Goal: Information Seeking & Learning: Learn about a topic

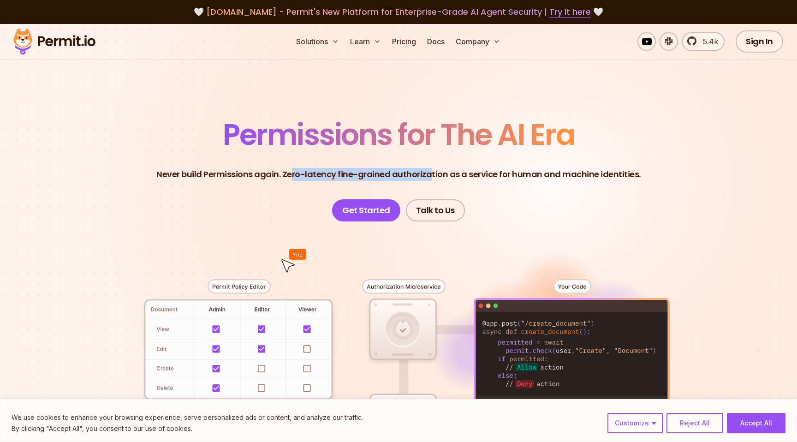
drag, startPoint x: 293, startPoint y: 174, endPoint x: 429, endPoint y: 176, distance: 135.6
click at [429, 176] on p "Never build Permissions again. Zero-latency fine-grained authorization as a ser…" at bounding box center [398, 174] width 484 height 13
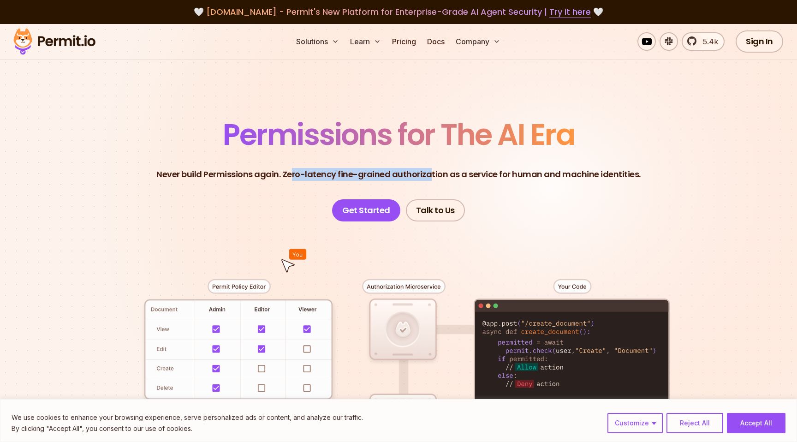
click at [682, 223] on div at bounding box center [398, 390] width 645 height 339
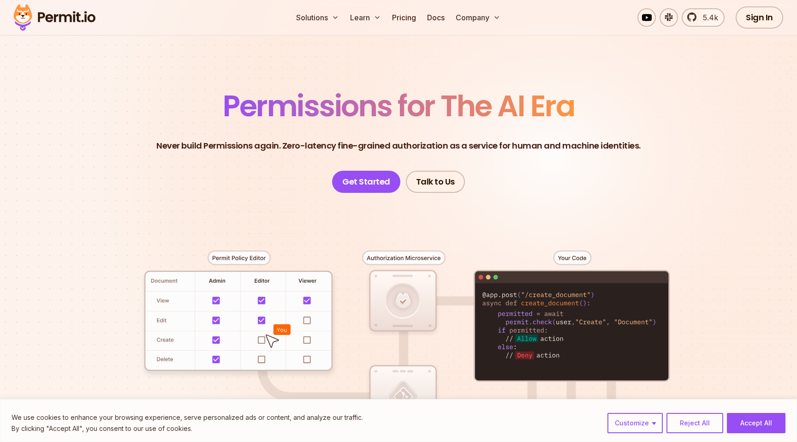
scroll to position [113, 0]
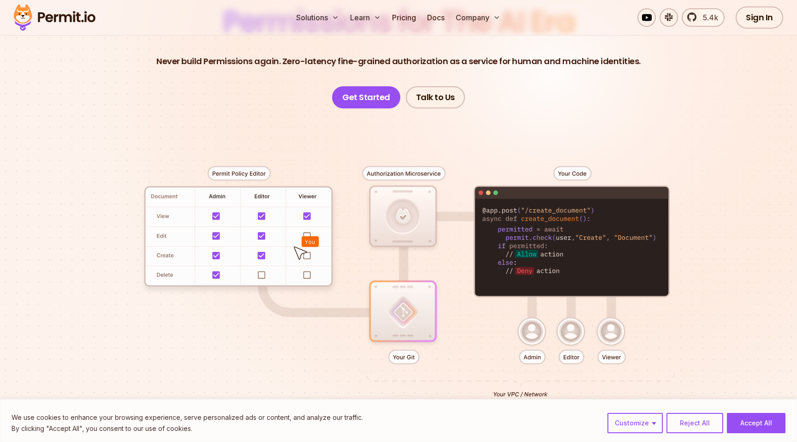
click at [399, 223] on div at bounding box center [398, 277] width 645 height 339
click at [402, 349] on div at bounding box center [398, 277] width 645 height 339
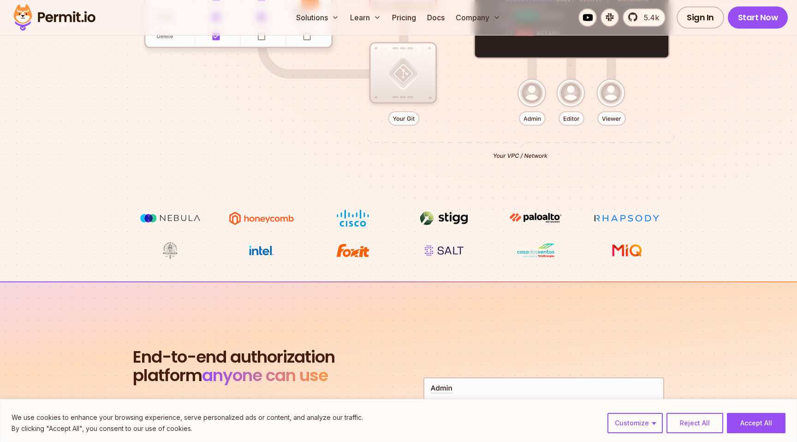
scroll to position [350, 0]
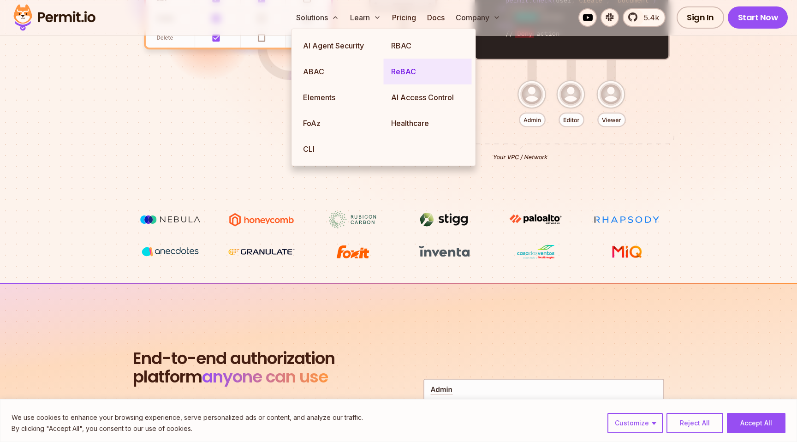
click at [408, 71] on link "ReBAC" at bounding box center [428, 72] width 88 height 26
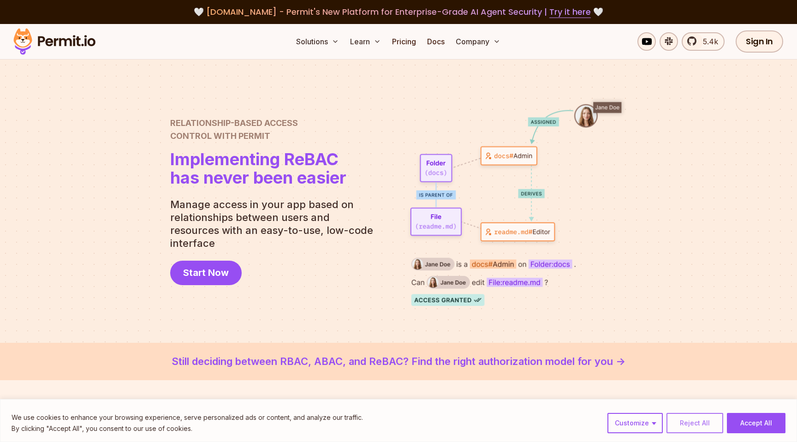
click at [693, 424] on button "Reject All" at bounding box center [694, 423] width 57 height 20
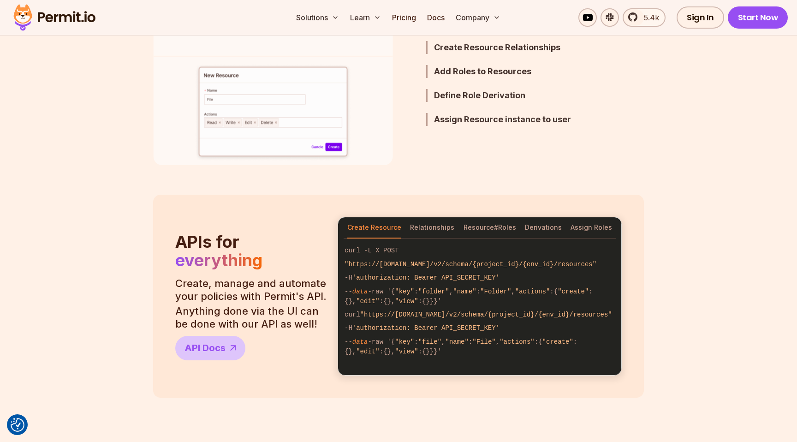
scroll to position [658, 0]
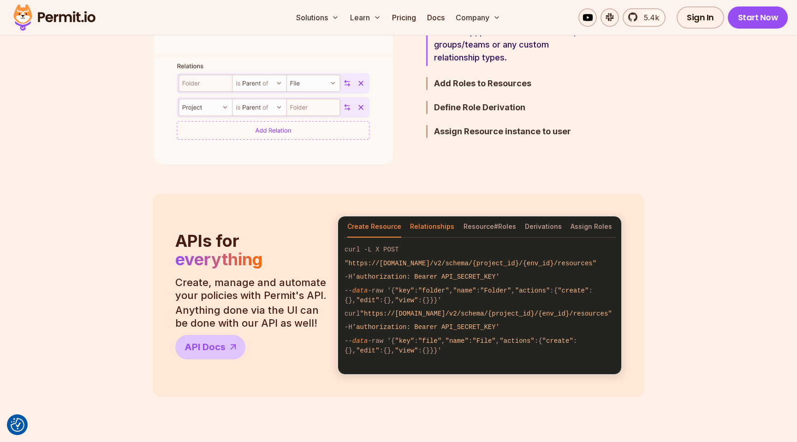
click at [434, 225] on button "Relationships" at bounding box center [432, 226] width 44 height 21
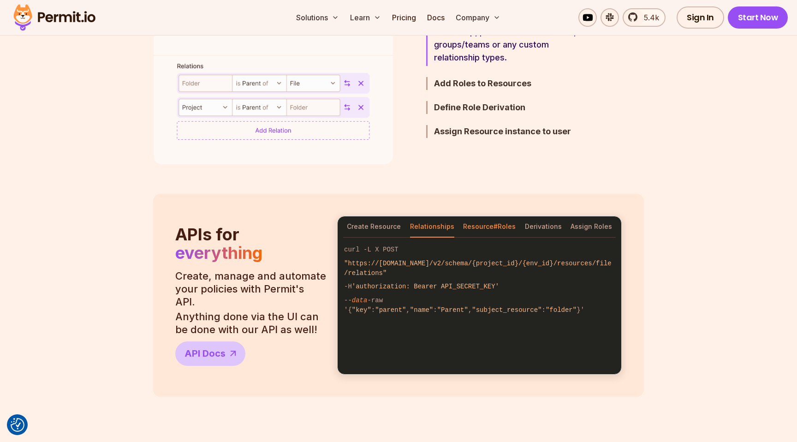
click at [472, 220] on button "Resource#Roles" at bounding box center [489, 226] width 53 height 21
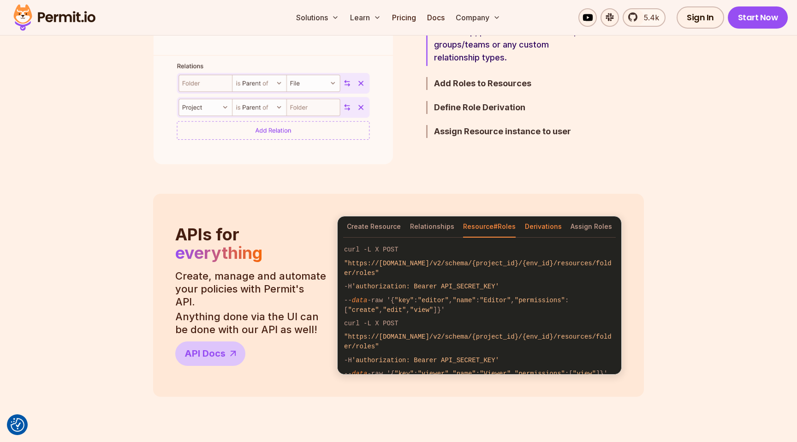
click at [538, 227] on button "Derivations" at bounding box center [543, 226] width 37 height 21
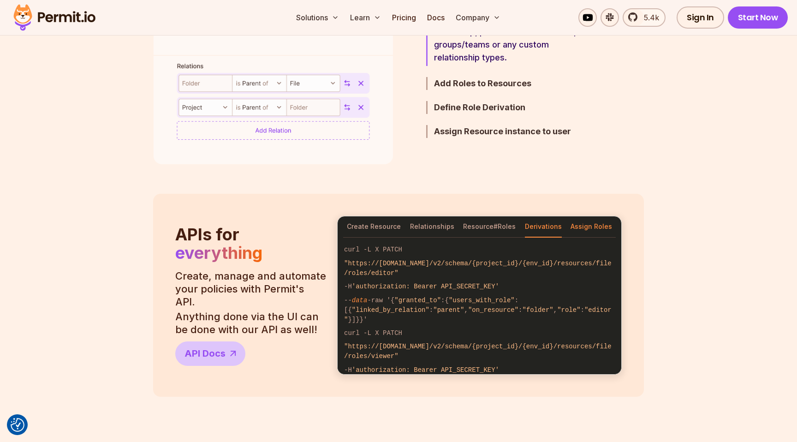
click at [586, 231] on button "Assign Roles" at bounding box center [590, 226] width 41 height 21
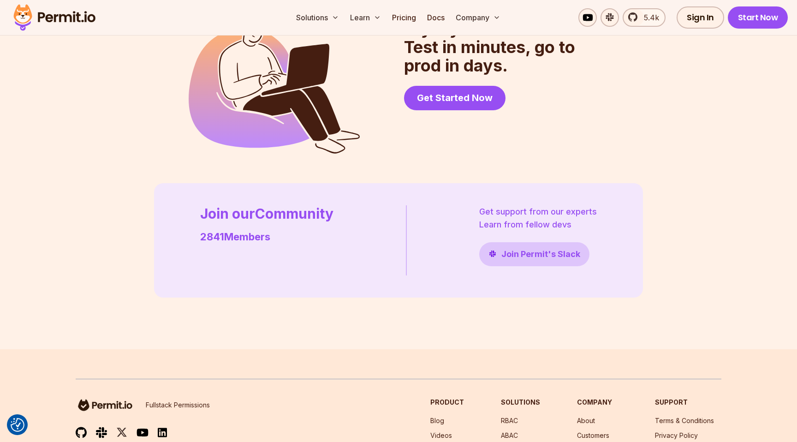
scroll to position [2653, 0]
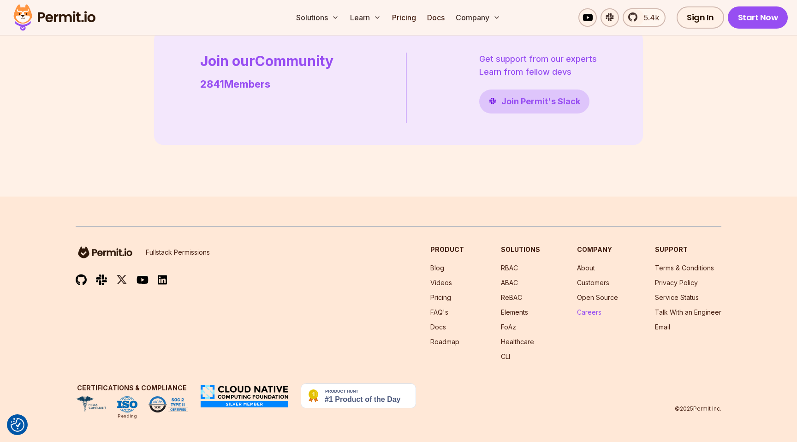
click at [593, 312] on link "Careers" at bounding box center [589, 312] width 24 height 8
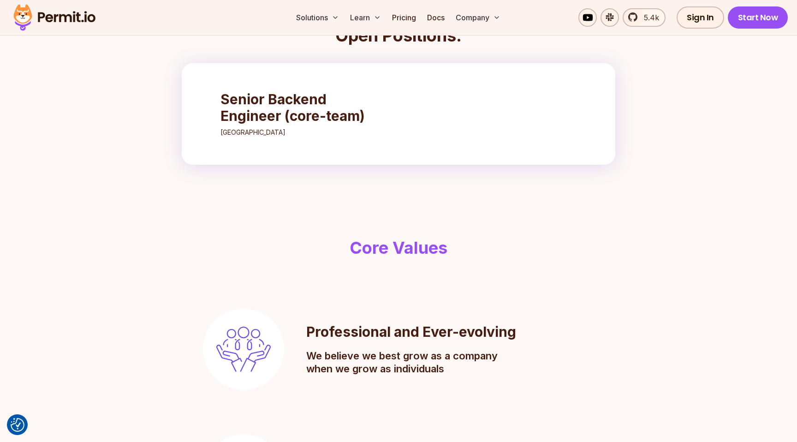
scroll to position [435, 0]
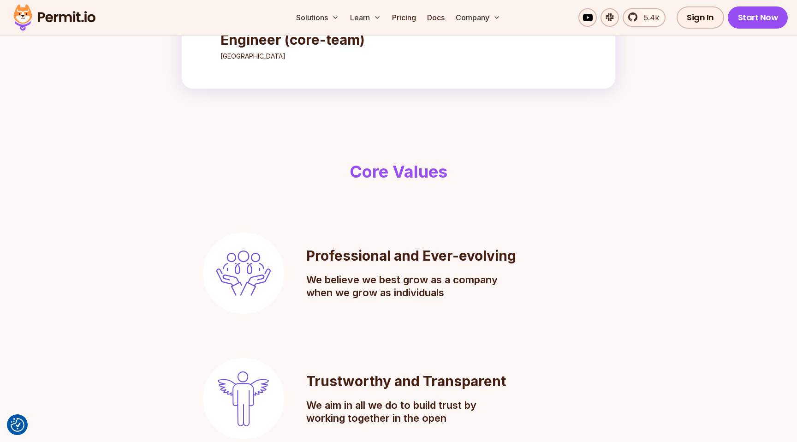
click at [285, 55] on p "Tel-Aviv" at bounding box center [301, 56] width 163 height 9
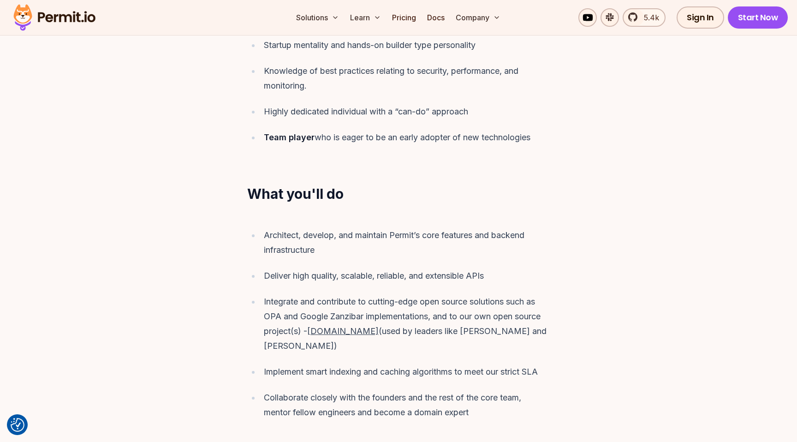
scroll to position [727, 0]
